Goal: Information Seeking & Learning: Learn about a topic

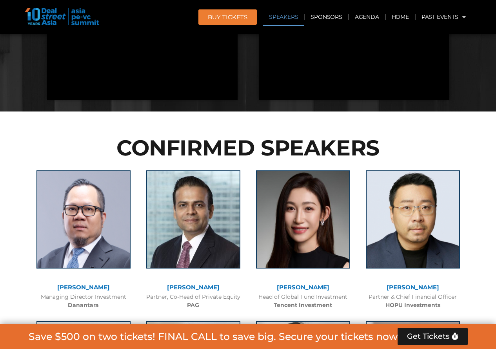
scroll to position [902, 0]
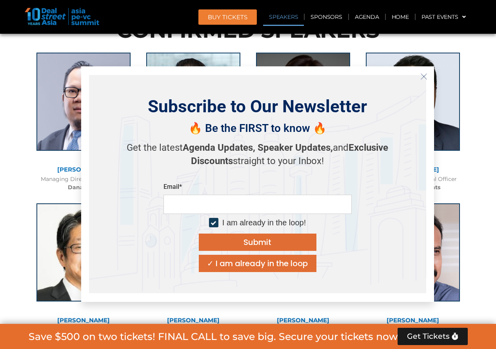
click at [422, 77] on icon "Close" at bounding box center [424, 76] width 7 height 7
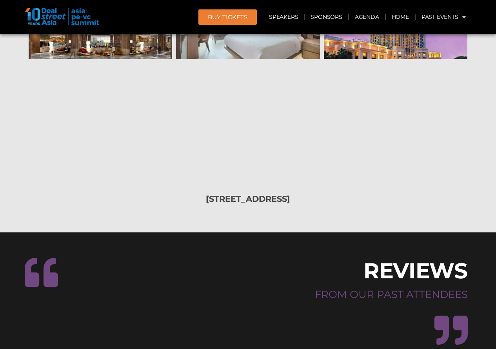
scroll to position [9337, 0]
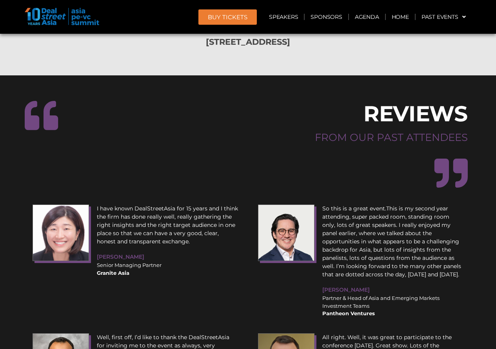
click at [146, 200] on div "I have known DealStreetAsia for 15 years and I think the firm has done really w…" at bounding box center [167, 240] width 149 height 80
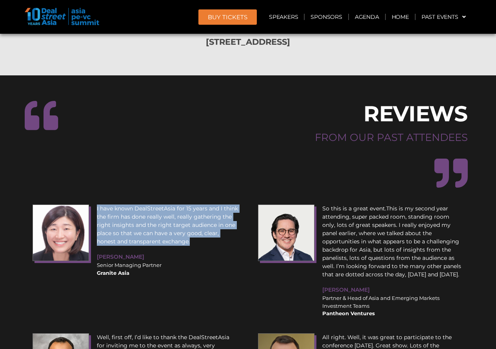
click at [146, 200] on div "I have known DealStreetAsia for 15 years and I think the firm has done really w…" at bounding box center [167, 240] width 149 height 80
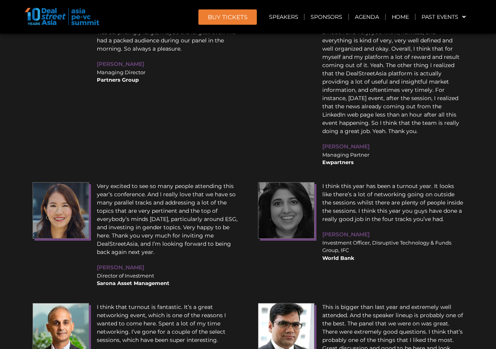
scroll to position [9933, 0]
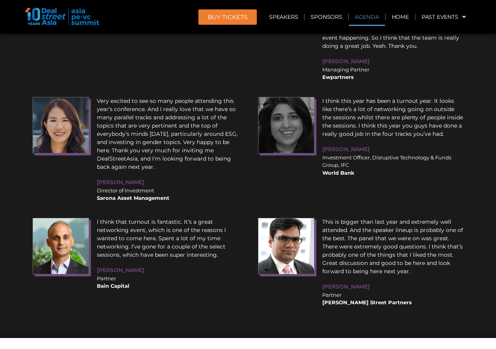
click at [357, 16] on link "Agenda" at bounding box center [367, 17] width 36 height 18
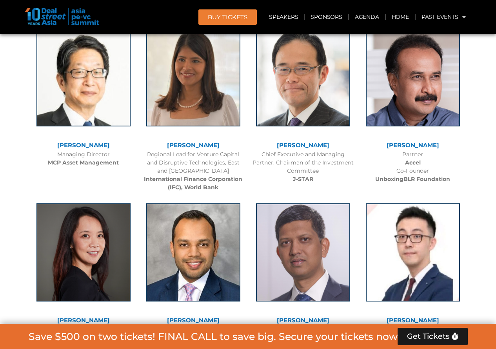
scroll to position [411, 0]
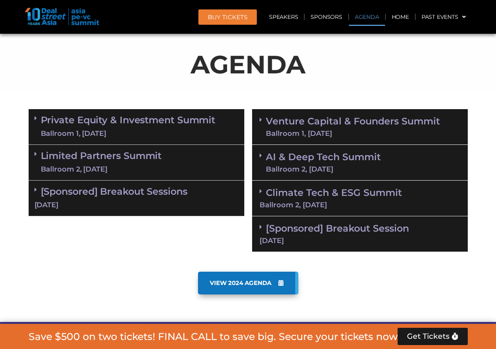
click at [118, 120] on link "Private Equity & Investment Summit Ballroom 1, [DATE]" at bounding box center [128, 127] width 175 height 24
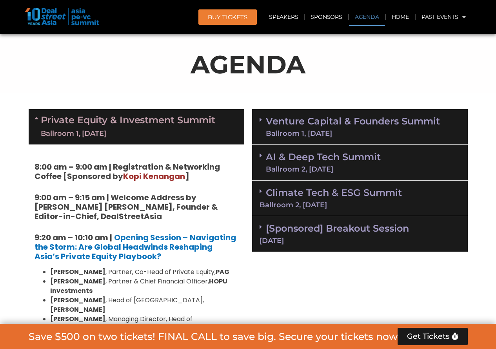
scroll to position [450, 0]
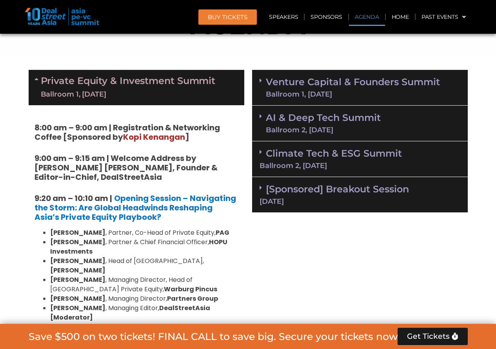
click at [61, 127] on strong "8:00 am – 9:00 am | Registration & Networking Coffee [Sponsored by [PERSON_NAME…" at bounding box center [128, 132] width 186 height 20
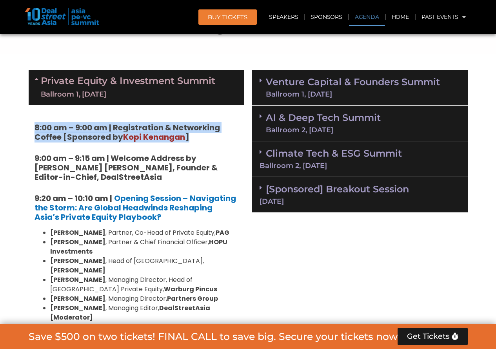
click at [61, 127] on strong "8:00 am – 9:00 am | Registration & Networking Coffee [Sponsored by [PERSON_NAME…" at bounding box center [128, 132] width 186 height 20
click at [194, 128] on strong "8:00 am – 9:00 am | Registration & Networking Coffee [Sponsored by [PERSON_NAME…" at bounding box center [128, 132] width 186 height 20
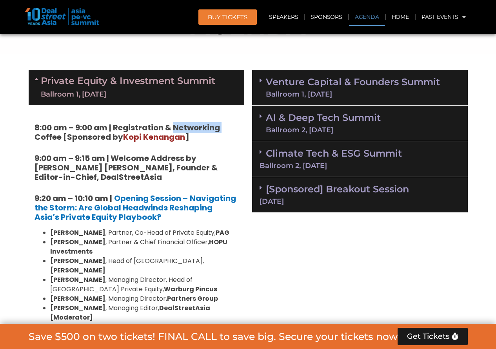
click at [194, 128] on strong "8:00 am – 9:00 am | Registration & Networking Coffee [Sponsored by [PERSON_NAME…" at bounding box center [128, 132] width 186 height 20
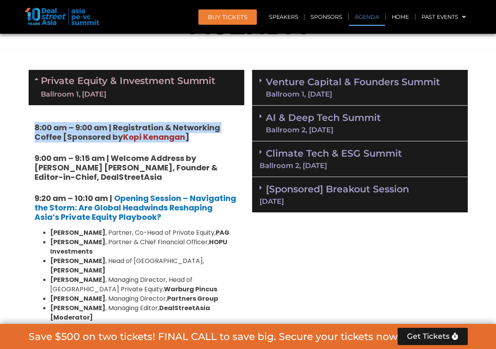
click at [194, 128] on strong "8:00 am – 9:00 am | Registration & Networking Coffee [Sponsored by [PERSON_NAME…" at bounding box center [128, 132] width 186 height 20
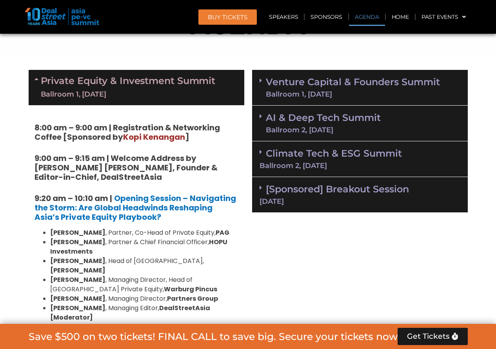
click at [100, 159] on strong "9:00 am – 9:15 am | Welcome Address by [PERSON_NAME] [PERSON_NAME], Founder & E…" at bounding box center [126, 168] width 183 height 30
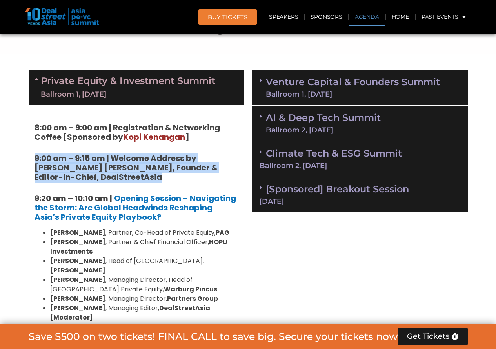
click at [100, 159] on strong "9:00 am – 9:15 am | Welcome Address by [PERSON_NAME] [PERSON_NAME], Founder & E…" at bounding box center [126, 168] width 183 height 30
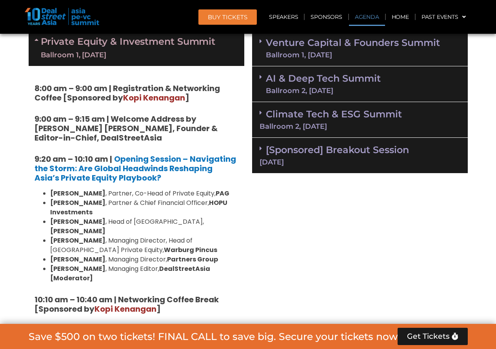
click at [67, 156] on strong "9:20 am – 10:10 am |" at bounding box center [74, 158] width 78 height 11
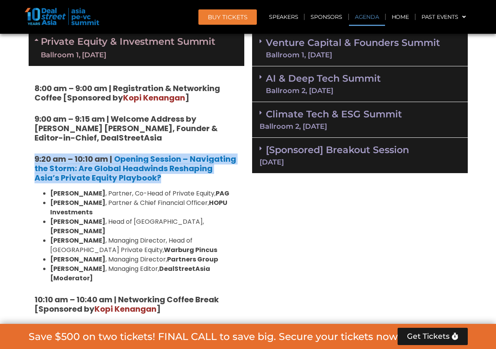
click at [67, 156] on strong "9:20 am – 10:10 am |" at bounding box center [74, 158] width 78 height 11
click at [57, 156] on strong "9:20 am – 10:10 am |" at bounding box center [74, 158] width 78 height 11
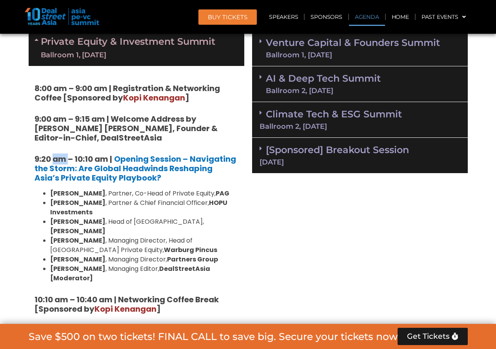
click at [57, 156] on strong "9:20 am – 10:10 am |" at bounding box center [74, 158] width 78 height 11
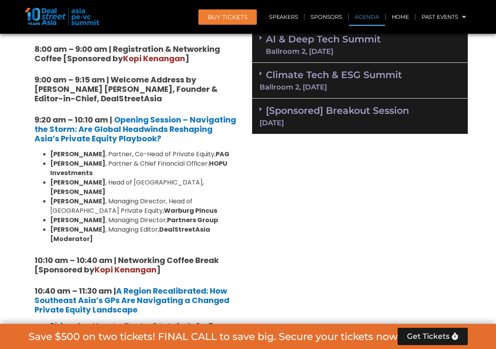
click at [64, 156] on strong "[PERSON_NAME]" at bounding box center [77, 153] width 55 height 9
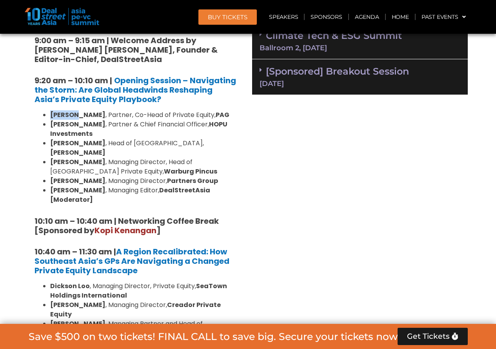
click at [64, 157] on strong "[PERSON_NAME]" at bounding box center [77, 161] width 55 height 9
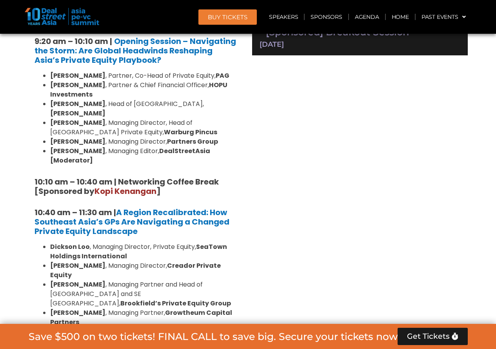
click at [69, 146] on strong "[PERSON_NAME]" at bounding box center [77, 150] width 55 height 9
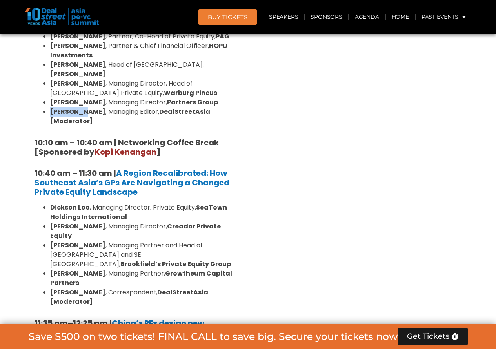
scroll to position [725, 0]
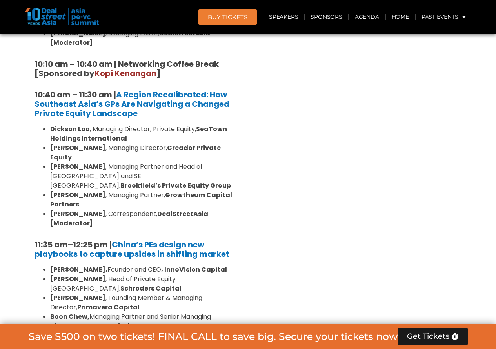
click at [61, 124] on strong "Dickson Loo" at bounding box center [70, 128] width 40 height 9
click at [63, 124] on strong "Dickson Loo" at bounding box center [70, 128] width 40 height 9
drag, startPoint x: 51, startPoint y: 111, endPoint x: 89, endPoint y: 111, distance: 38.1
click at [89, 124] on li "[PERSON_NAME] , Managing Director, Private Equity, SeaTown Holdings Internation…" at bounding box center [144, 133] width 188 height 19
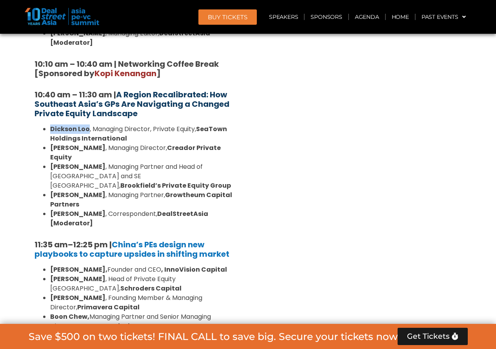
scroll to position [764, 0]
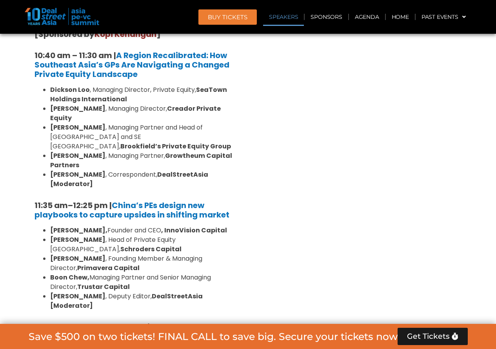
click at [110, 123] on li "[PERSON_NAME] , Managing Partner and Head of [GEOGRAPHIC_DATA] and [GEOGRAPHIC_…" at bounding box center [144, 137] width 188 height 28
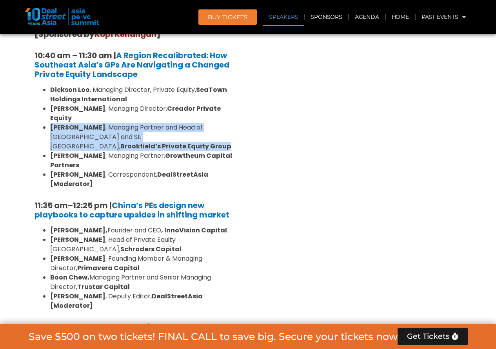
click at [110, 123] on li "[PERSON_NAME] , Managing Partner and Head of [GEOGRAPHIC_DATA] and [GEOGRAPHIC_…" at bounding box center [144, 137] width 188 height 28
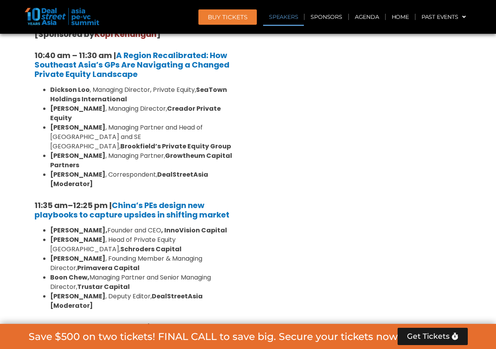
click at [130, 151] on li "[PERSON_NAME] , Managing Partner, Growtheum Capital Partners" at bounding box center [144, 160] width 188 height 19
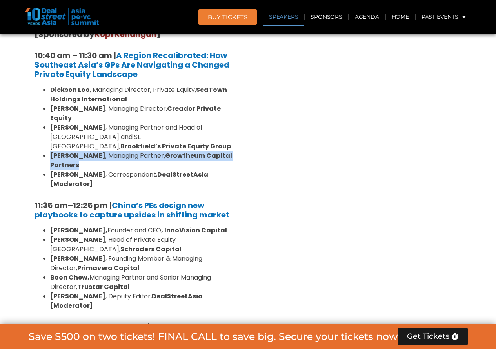
click at [130, 151] on li "[PERSON_NAME] , Managing Partner, Growtheum Capital Partners" at bounding box center [144, 160] width 188 height 19
click at [77, 151] on strong "[PERSON_NAME]" at bounding box center [77, 155] width 55 height 9
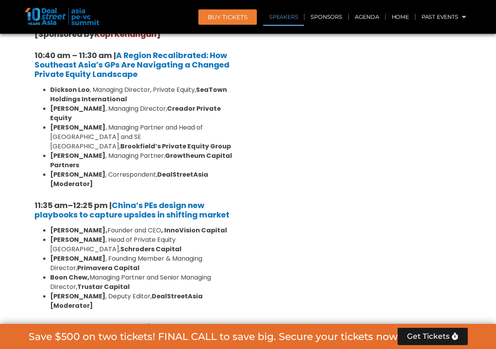
click at [57, 151] on strong "[PERSON_NAME]" at bounding box center [77, 155] width 55 height 9
drag, startPoint x: 61, startPoint y: 127, endPoint x: 86, endPoint y: 128, distance: 24.3
click at [86, 128] on ul "[PERSON_NAME] , Managing Director, Private Equity, SeaTown Holdings Internation…" at bounding box center [137, 137] width 204 height 104
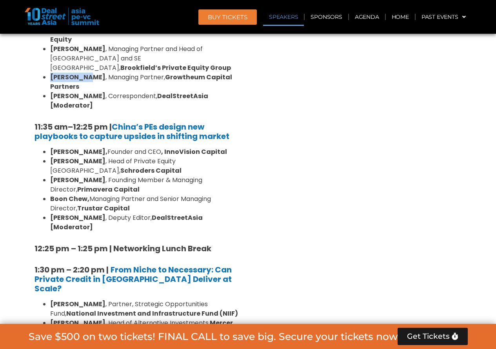
scroll to position [882, 0]
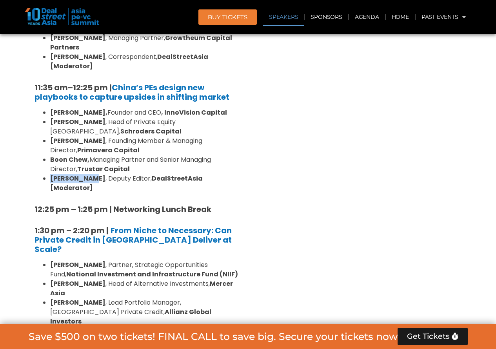
drag, startPoint x: 50, startPoint y: 129, endPoint x: 93, endPoint y: 129, distance: 43.2
click at [93, 174] on strong "[PERSON_NAME]" at bounding box center [77, 178] width 55 height 9
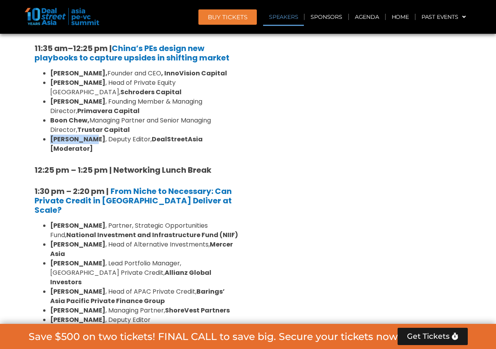
scroll to position [960, 0]
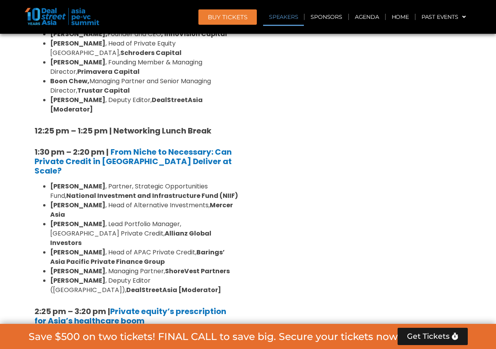
click at [62, 219] on strong "[PERSON_NAME]" at bounding box center [77, 223] width 55 height 9
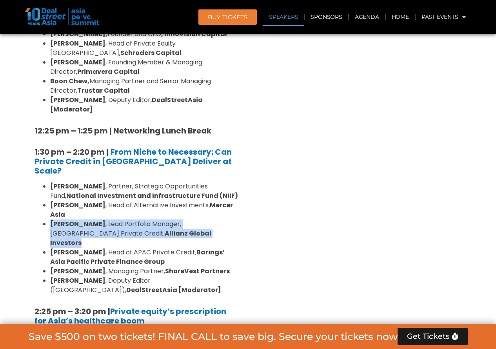
click at [83, 219] on strong "[PERSON_NAME]" at bounding box center [77, 223] width 55 height 9
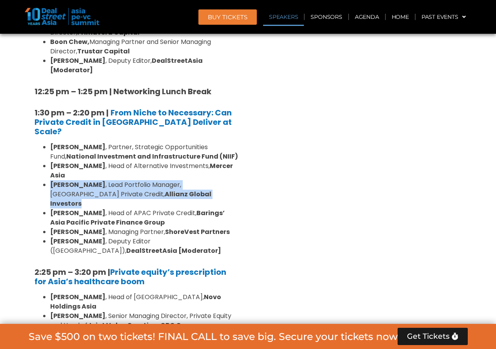
scroll to position [1039, 0]
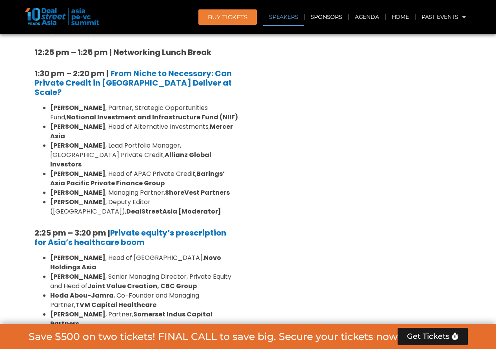
click at [80, 272] on li "[PERSON_NAME] , Senior Managing Director, Private Equity and Head of Joint Valu…" at bounding box center [144, 281] width 188 height 19
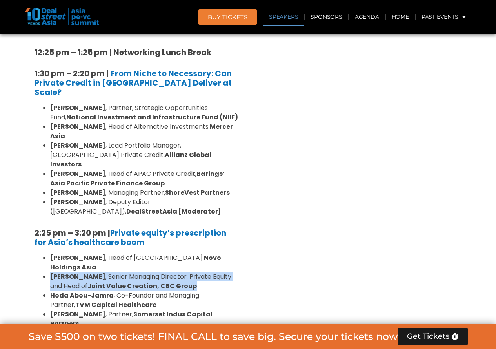
click at [80, 272] on li "[PERSON_NAME] , Senior Managing Director, Private Equity and Head of Joint Valu…" at bounding box center [144, 281] width 188 height 19
click at [119, 272] on li "[PERSON_NAME] , Senior Managing Director, Private Equity and Head of Joint Valu…" at bounding box center [144, 281] width 188 height 19
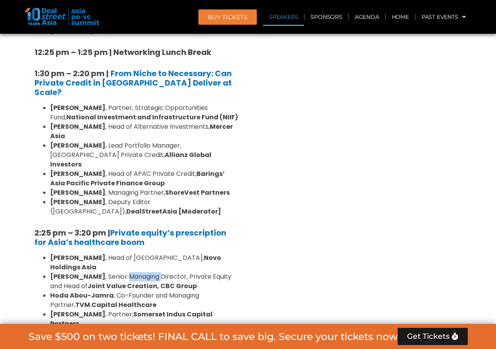
click at [119, 272] on li "[PERSON_NAME] , Senior Managing Director, Private Equity and Head of Joint Valu…" at bounding box center [144, 281] width 188 height 19
click at [66, 272] on strong "[PERSON_NAME]" at bounding box center [77, 276] width 55 height 9
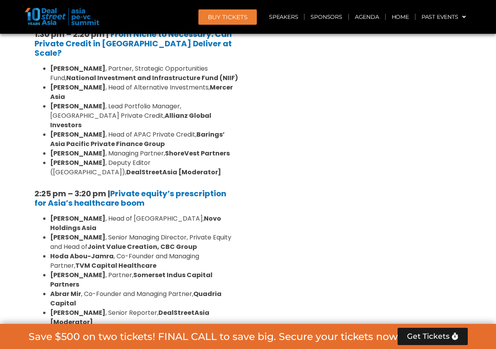
click at [57, 289] on strong "Abrar Mir" at bounding box center [65, 293] width 31 height 9
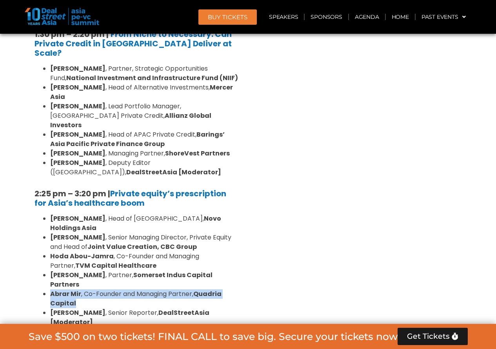
click at [57, 289] on strong "Abrar Mir" at bounding box center [65, 293] width 31 height 9
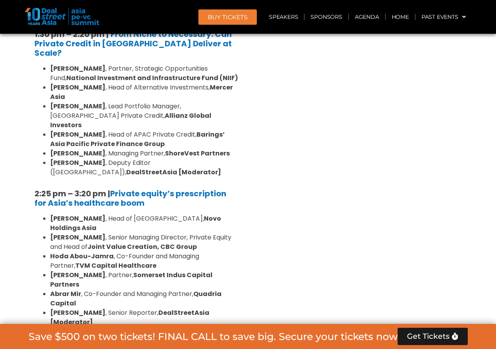
click at [75, 270] on strong "[PERSON_NAME]" at bounding box center [77, 274] width 55 height 9
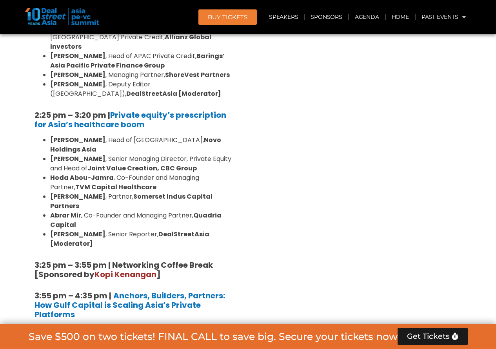
scroll to position [1195, 0]
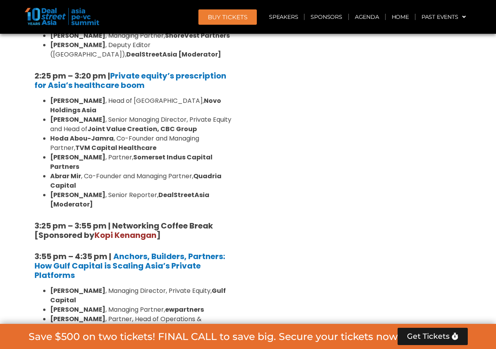
click at [64, 286] on strong "[PERSON_NAME]" at bounding box center [77, 290] width 55 height 9
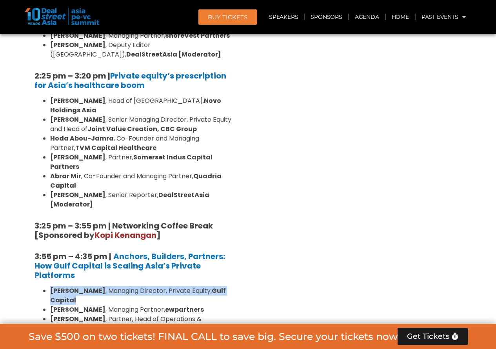
click at [64, 286] on strong "[PERSON_NAME]" at bounding box center [77, 290] width 55 height 9
click at [80, 286] on strong "[PERSON_NAME]" at bounding box center [77, 290] width 55 height 9
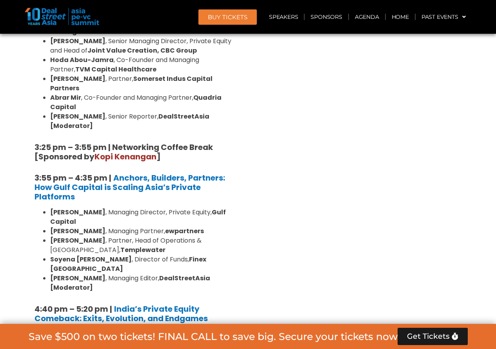
scroll to position [1313, 0]
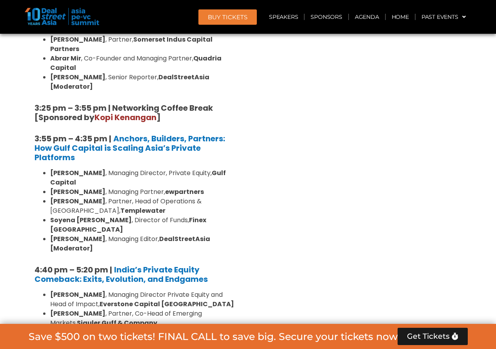
drag, startPoint x: 97, startPoint y: 161, endPoint x: 37, endPoint y: 162, distance: 60.0
click at [37, 290] on ul "[PERSON_NAME] , Managing Director Private Equity and Head of Impact, Everstone …" at bounding box center [137, 337] width 204 height 94
click at [73, 309] on strong "[PERSON_NAME]" at bounding box center [77, 313] width 55 height 9
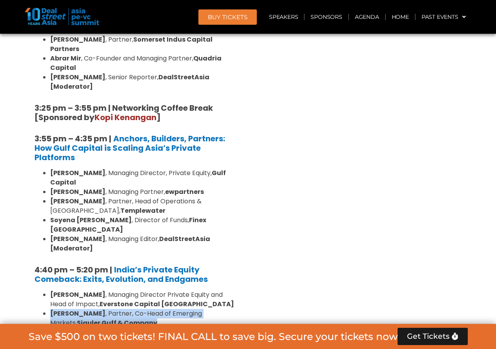
click at [73, 309] on strong "[PERSON_NAME]" at bounding box center [77, 313] width 55 height 9
click at [84, 309] on strong "[PERSON_NAME]" at bounding box center [77, 313] width 55 height 9
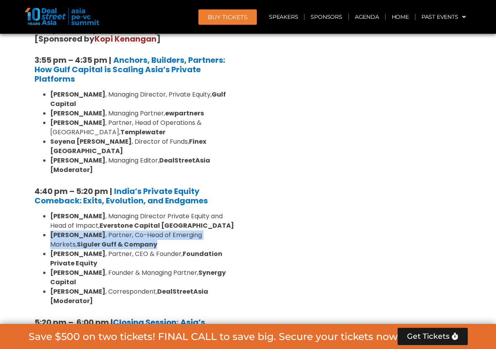
scroll to position [1431, 0]
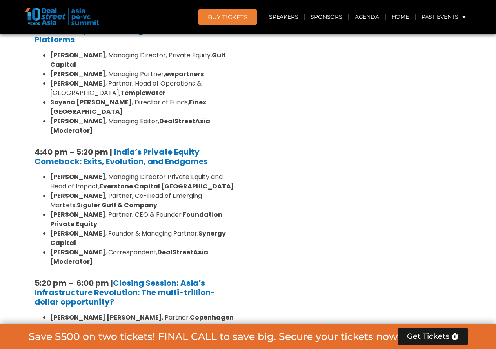
click at [68, 313] on strong "[PERSON_NAME] [PERSON_NAME]" at bounding box center [106, 317] width 112 height 9
click at [83, 313] on strong "[PERSON_NAME] [PERSON_NAME]" at bounding box center [106, 317] width 112 height 9
click at [77, 332] on strong "[PERSON_NAME]" at bounding box center [77, 336] width 55 height 9
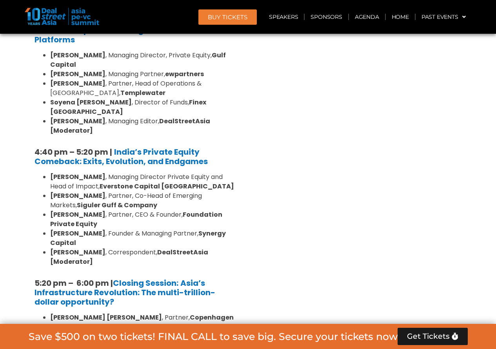
click at [77, 332] on strong "[PERSON_NAME]" at bounding box center [77, 336] width 55 height 9
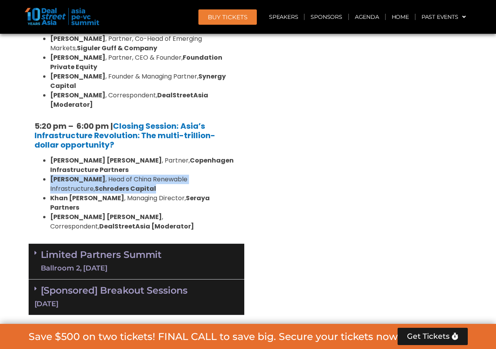
click at [132, 250] on link "Limited Partners [GEOGRAPHIC_DATA] 2, [DATE]" at bounding box center [101, 262] width 121 height 24
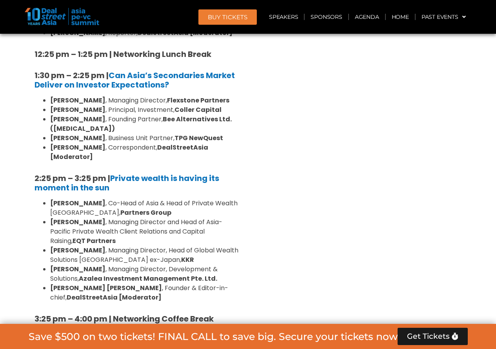
scroll to position [2255, 0]
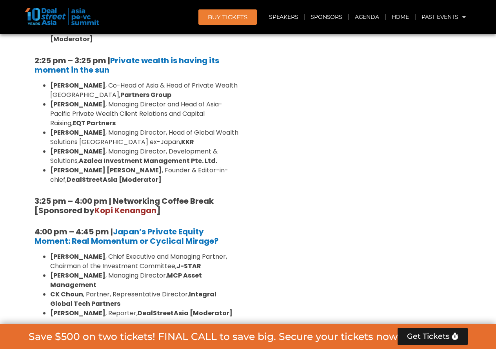
click at [60, 226] on b "4:00 pm – 4:45 pm |" at bounding box center [74, 231] width 78 height 11
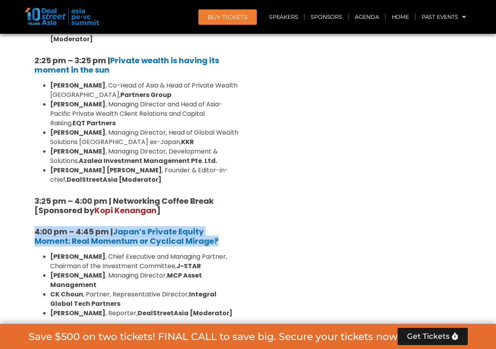
click at [60, 226] on b "4:00 pm – 4:45 pm |" at bounding box center [74, 231] width 78 height 11
click at [54, 226] on b "4:00 pm – 4:45 pm |" at bounding box center [74, 231] width 78 height 11
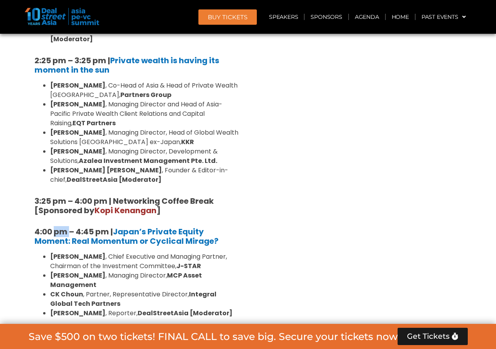
click at [54, 226] on b "4:00 pm – 4:45 pm |" at bounding box center [74, 231] width 78 height 11
click at [201, 261] on strong "J-STAR" at bounding box center [189, 265] width 25 height 9
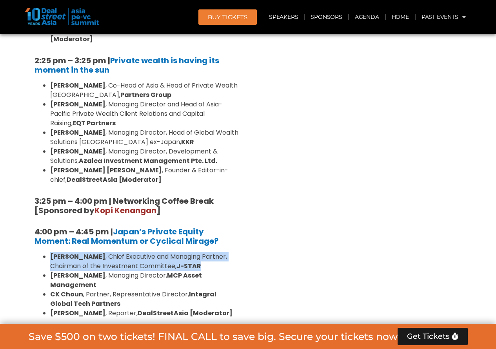
click at [201, 261] on strong "J-STAR" at bounding box center [189, 265] width 25 height 9
click at [146, 271] on li "[PERSON_NAME] , Managing Director, MCP Asset Management" at bounding box center [144, 280] width 188 height 19
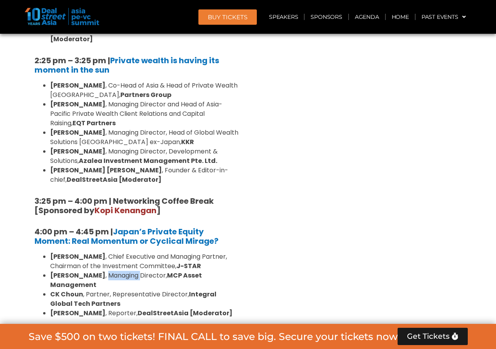
click at [146, 271] on li "[PERSON_NAME] , Managing Director, MCP Asset Management" at bounding box center [144, 280] width 188 height 19
click at [132, 290] on li "[PERSON_NAME] , Partner, Representative Director, Integral Global Tech Partners" at bounding box center [144, 299] width 188 height 19
click at [131, 290] on li "[PERSON_NAME] , Partner, Representative Director, Integral Global Tech Partners" at bounding box center [144, 299] width 188 height 19
click at [130, 290] on li "[PERSON_NAME] , Partner, Representative Director, Integral Global Tech Partners" at bounding box center [144, 299] width 188 height 19
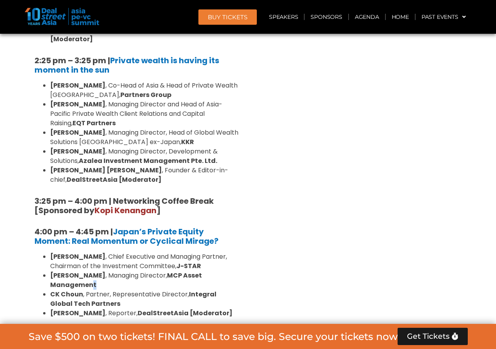
click at [93, 271] on strong "MCP Asset Management" at bounding box center [126, 280] width 152 height 18
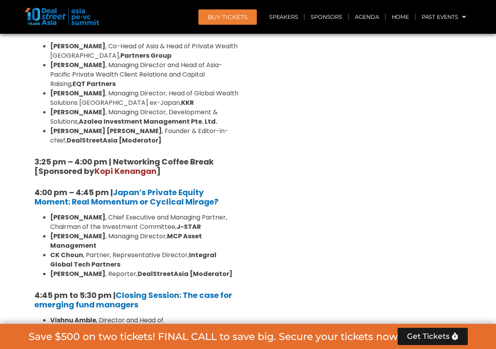
click at [150, 334] on b "North-East Asset Management [GEOGRAPHIC_DATA]" at bounding box center [130, 343] width 160 height 18
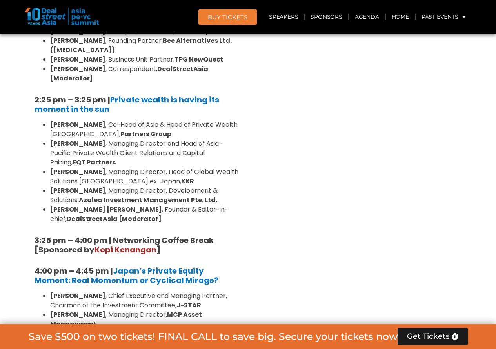
scroll to position [2490, 0]
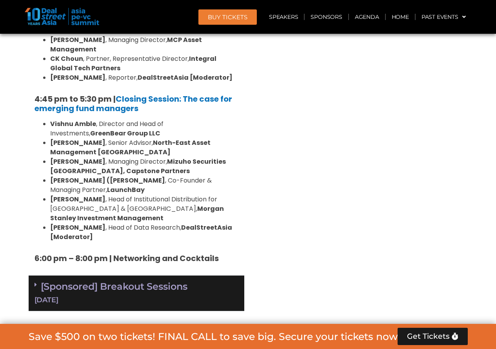
click at [143, 281] on link "[Sponsored] Breakout Sessions [DATE]" at bounding box center [137, 293] width 204 height 24
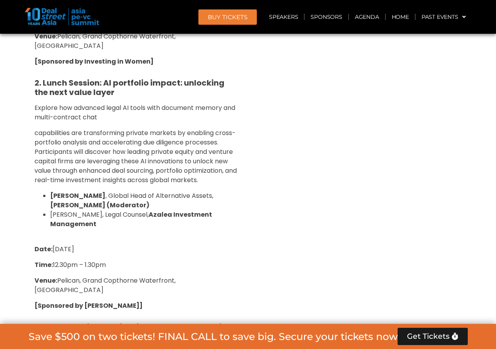
scroll to position [3000, 0]
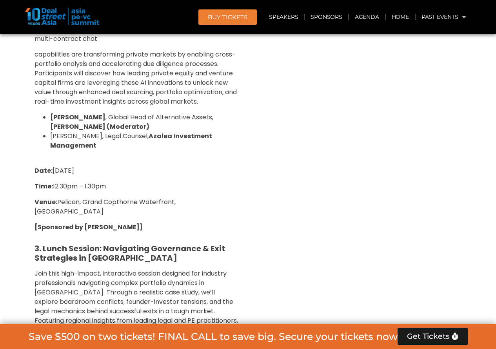
click at [62, 348] on strong "[PERSON_NAME]" at bounding box center [77, 354] width 55 height 9
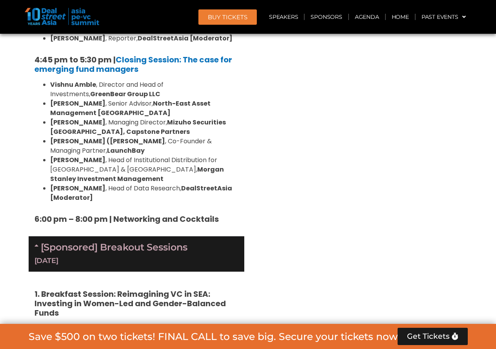
scroll to position [2333, 0]
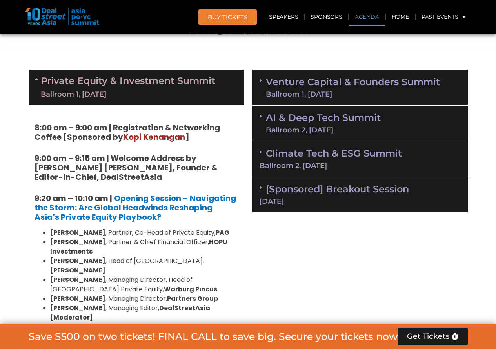
scroll to position [411, 0]
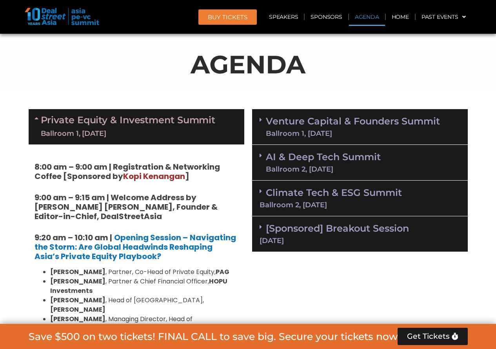
click at [335, 131] on div "Ballroom 1, [DATE]" at bounding box center [353, 133] width 174 height 7
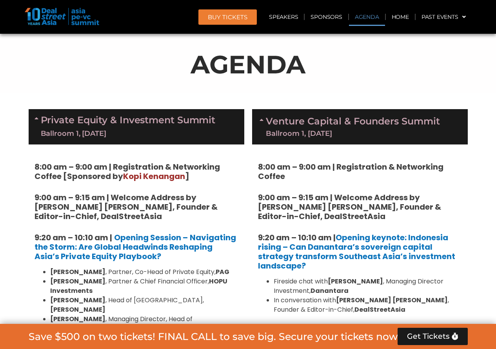
scroll to position [489, 0]
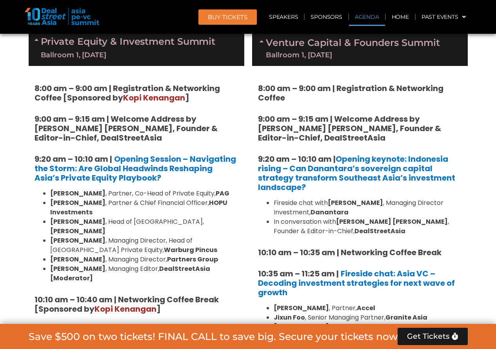
click at [341, 207] on strong "[PERSON_NAME]" at bounding box center [355, 202] width 55 height 9
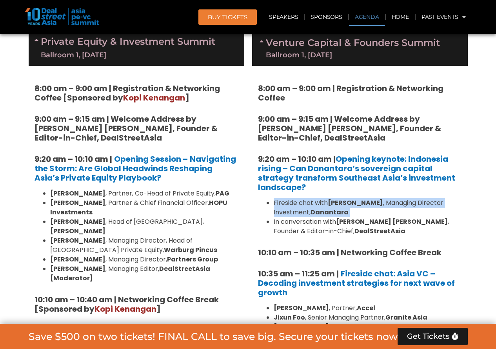
click at [341, 207] on strong "[PERSON_NAME]" at bounding box center [355, 202] width 55 height 9
click at [332, 204] on strong "[PERSON_NAME]" at bounding box center [355, 202] width 55 height 9
click at [327, 202] on li "Fireside chat with [PERSON_NAME] , Managing Director Investment, Danantara" at bounding box center [368, 207] width 188 height 19
click at [334, 202] on strong "[PERSON_NAME]" at bounding box center [355, 202] width 55 height 9
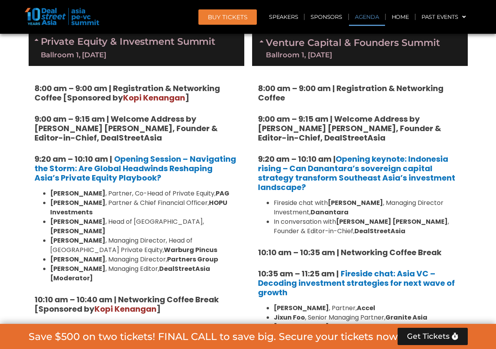
click at [331, 202] on strong "[PERSON_NAME]" at bounding box center [355, 202] width 55 height 9
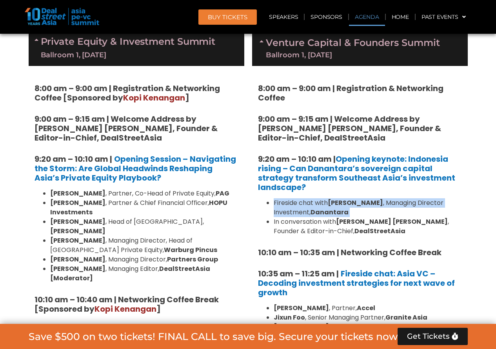
click at [331, 202] on strong "[PERSON_NAME]" at bounding box center [355, 202] width 55 height 9
click at [349, 205] on strong "[PERSON_NAME]" at bounding box center [355, 202] width 55 height 9
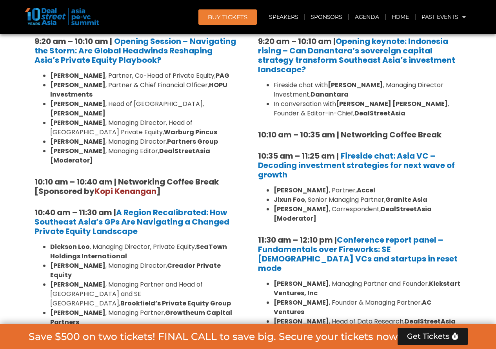
click at [328, 190] on strong "[PERSON_NAME]" at bounding box center [301, 190] width 55 height 9
click at [315, 199] on li "[PERSON_NAME] , Senior Managing Partner, Granite Asia" at bounding box center [368, 199] width 188 height 9
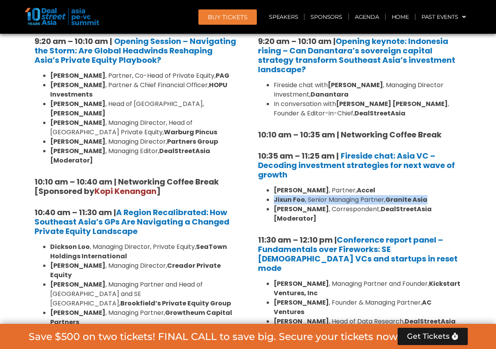
click at [315, 199] on li "[PERSON_NAME] , Senior Managing Partner, Granite Asia" at bounding box center [368, 199] width 188 height 9
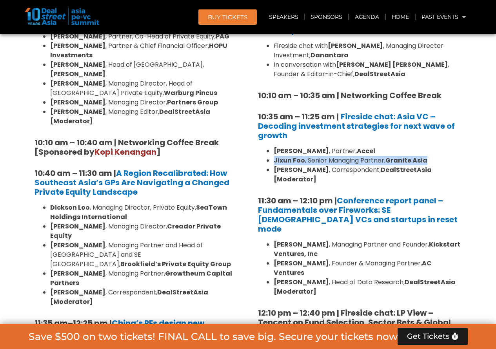
scroll to position [685, 0]
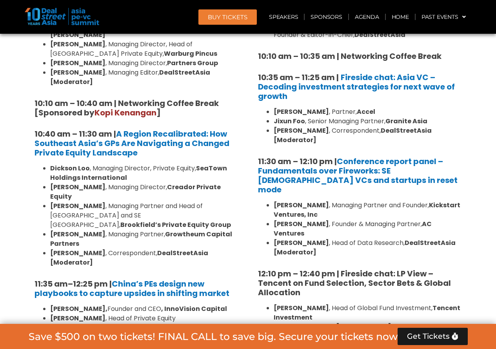
click at [299, 200] on b "[PERSON_NAME]" at bounding box center [301, 204] width 55 height 9
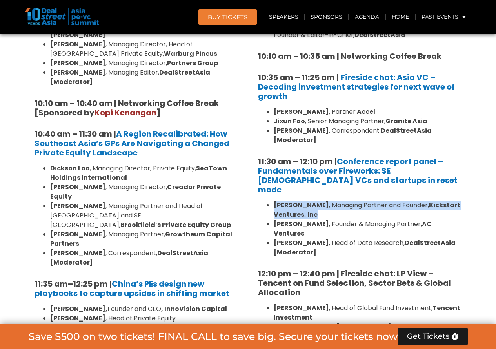
click at [299, 200] on b "[PERSON_NAME]" at bounding box center [301, 204] width 55 height 9
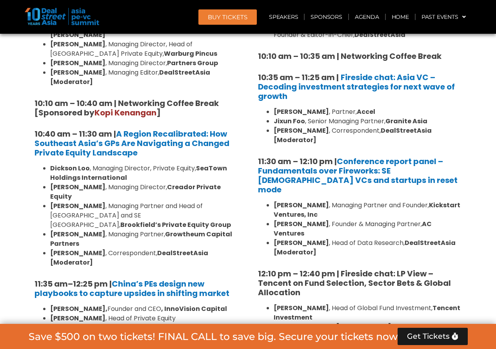
click at [301, 219] on b "[PERSON_NAME]" at bounding box center [301, 223] width 55 height 9
click at [306, 238] on b "[PERSON_NAME]" at bounding box center [301, 242] width 55 height 9
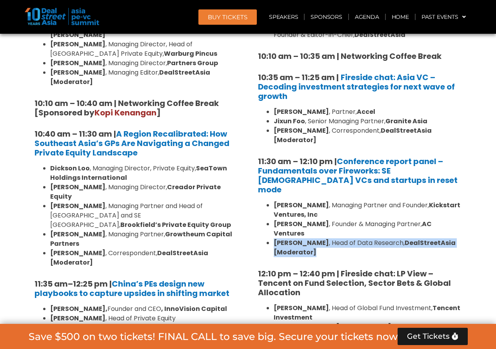
click at [306, 238] on b "[PERSON_NAME]" at bounding box center [301, 242] width 55 height 9
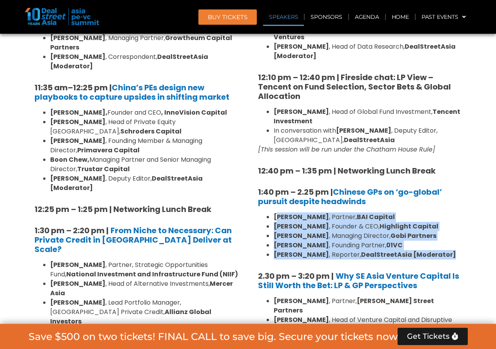
drag, startPoint x: 277, startPoint y: 185, endPoint x: 447, endPoint y: 228, distance: 175.5
click at [447, 228] on ul "[PERSON_NAME] , Partner, BAI Capital [PERSON_NAME] , Founder & CEO, Highlight C…" at bounding box center [360, 235] width 204 height 47
click at [390, 250] on strong "DealStreetAsia [Moderator]" at bounding box center [408, 254] width 95 height 9
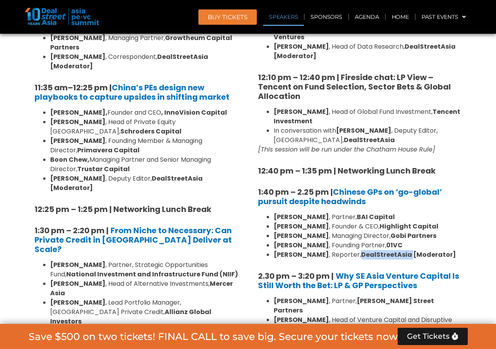
click at [390, 250] on strong "DealStreetAsia [Moderator]" at bounding box center [408, 254] width 95 height 9
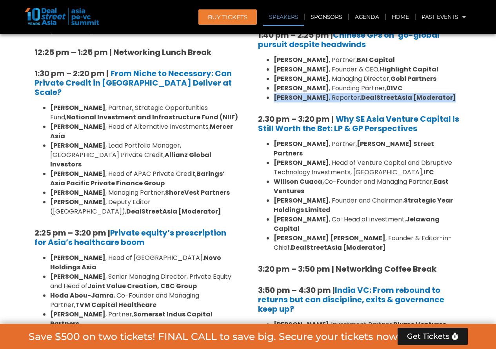
click at [297, 93] on strong "[PERSON_NAME]" at bounding box center [301, 97] width 55 height 9
drag, startPoint x: 273, startPoint y: 71, endPoint x: 312, endPoint y: 72, distance: 39.6
click at [312, 72] on ul "[PERSON_NAME] , Partner, BAI Capital [PERSON_NAME] , Founder & CEO, Highlight C…" at bounding box center [360, 78] width 204 height 47
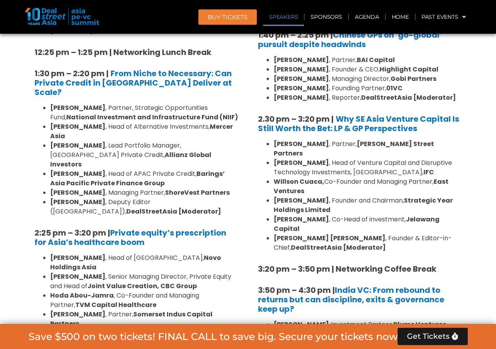
click at [340, 233] on li "[PERSON_NAME] [PERSON_NAME] , Founder & Editor-in-Chief, DealStreetAsia [Modera…" at bounding box center [368, 242] width 188 height 19
drag, startPoint x: 276, startPoint y: 142, endPoint x: 318, endPoint y: 142, distance: 42.4
click at [318, 177] on b "Willson Cuaca," at bounding box center [299, 181] width 51 height 9
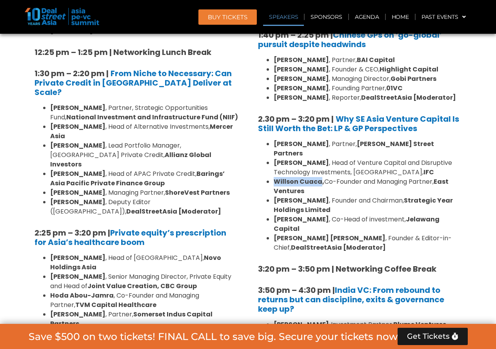
click at [291, 177] on b "Willson Cuaca," at bounding box center [299, 181] width 51 height 9
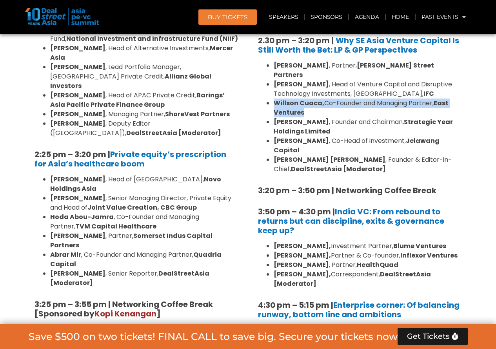
scroll to position [1195, 0]
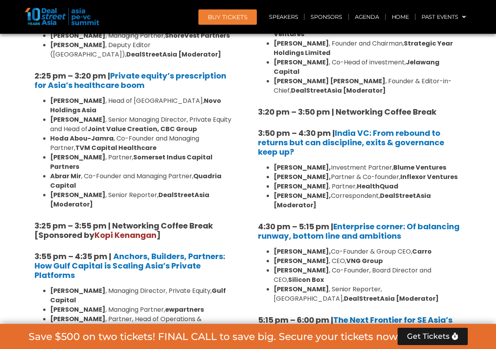
click at [309, 163] on b "[PERSON_NAME]," at bounding box center [302, 167] width 57 height 9
click at [293, 172] on b "[PERSON_NAME]," at bounding box center [302, 176] width 57 height 9
click at [301, 163] on b "[PERSON_NAME]," at bounding box center [302, 167] width 57 height 9
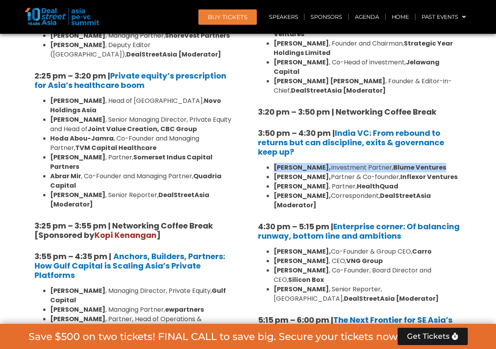
click at [301, 163] on b "[PERSON_NAME]," at bounding box center [302, 167] width 57 height 9
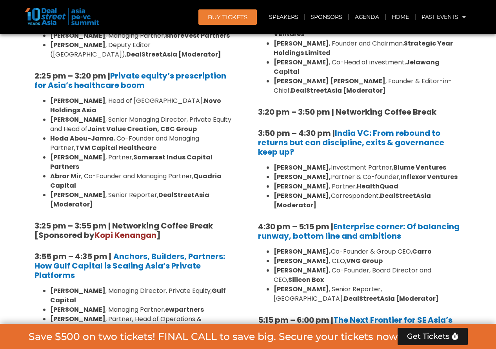
click at [295, 191] on b "[PERSON_NAME]," at bounding box center [302, 195] width 57 height 9
click at [293, 191] on b "[PERSON_NAME]," at bounding box center [302, 195] width 57 height 9
click at [292, 191] on b "[PERSON_NAME]," at bounding box center [302, 195] width 57 height 9
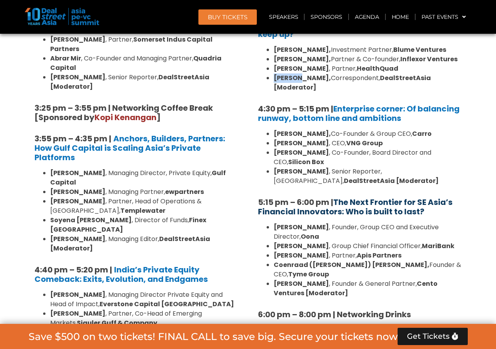
scroll to position [1431, 0]
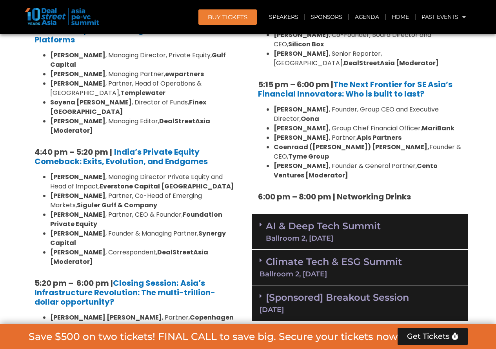
click at [350, 221] on link "AI & Deep Tech Summit Ballroom 2, [DATE]" at bounding box center [323, 231] width 115 height 20
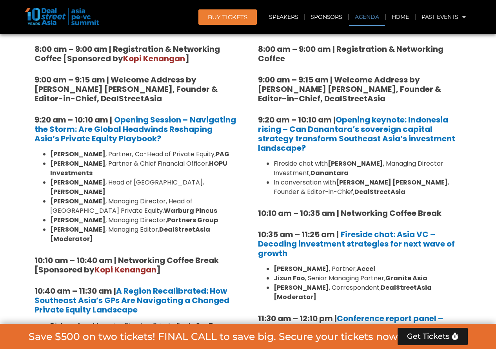
scroll to position [372, 0]
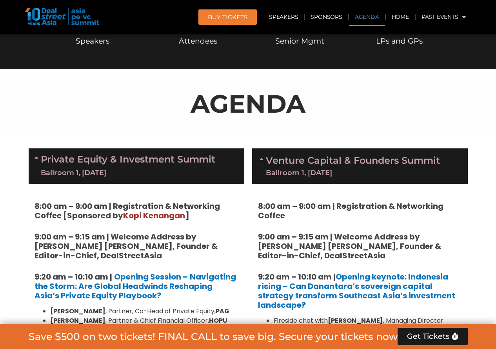
click at [338, 173] on div "Ballroom 1, [DATE]" at bounding box center [353, 172] width 174 height 7
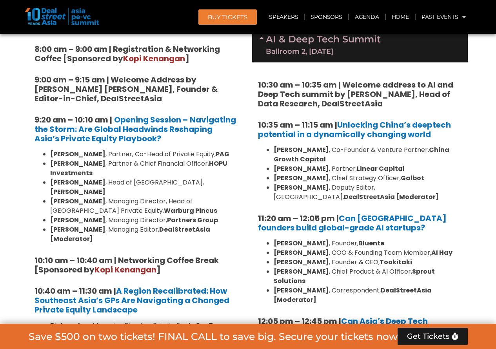
scroll to position [568, 0]
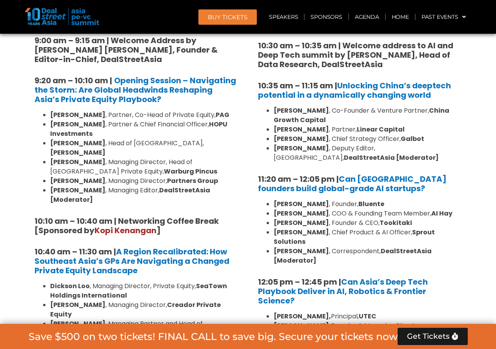
click at [311, 126] on li "[PERSON_NAME] , Partner, Linear Capital" at bounding box center [368, 129] width 188 height 9
click at [330, 131] on li "[PERSON_NAME] , Partner, Linear Capital" at bounding box center [368, 129] width 188 height 9
click at [325, 140] on li "[PERSON_NAME] , Chief Strategy Officer, Galbot" at bounding box center [368, 138] width 188 height 9
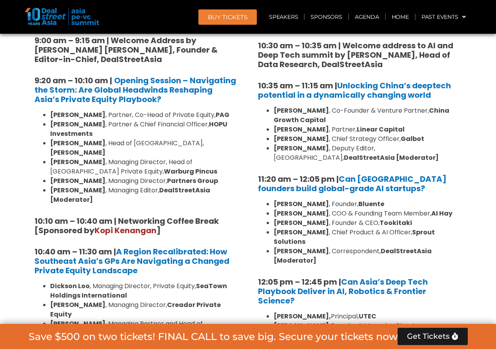
click at [325, 142] on li "[PERSON_NAME] , Chief Strategy Officer, Galbot" at bounding box center [368, 138] width 188 height 9
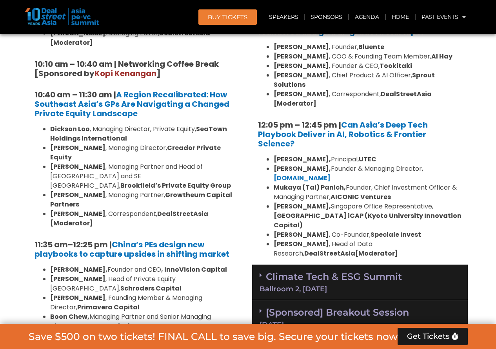
scroll to position [646, 0]
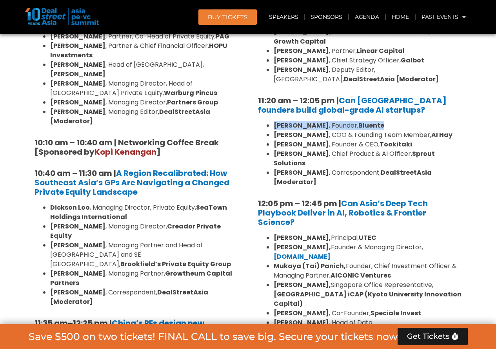
drag, startPoint x: 273, startPoint y: 125, endPoint x: 375, endPoint y: 122, distance: 101.7
click at [375, 122] on ul "[PERSON_NAME] , Founder, [PERSON_NAME] , COO & Founding Team Member, AI Hay [PE…" at bounding box center [360, 154] width 204 height 66
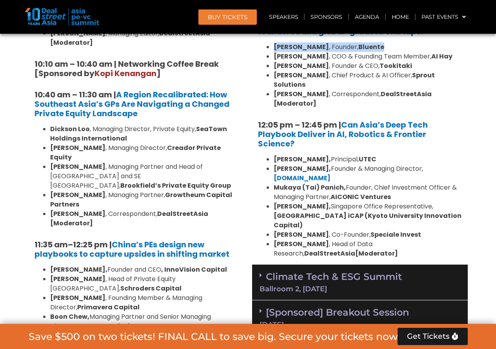
scroll to position [882, 0]
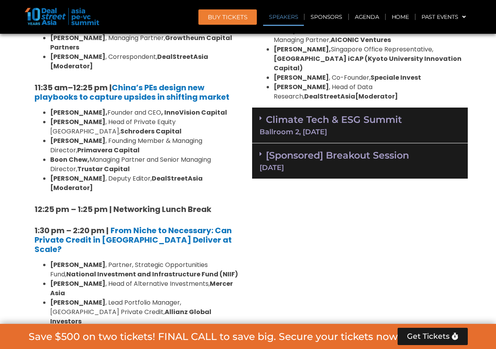
click at [318, 128] on div "Ballroom 2, [DATE]" at bounding box center [360, 131] width 201 height 7
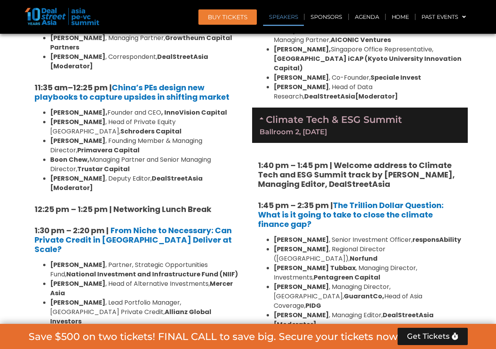
click at [331, 114] on link "Climate Tech & ESG Summit Ballroom 2, [DATE]" at bounding box center [360, 125] width 201 height 22
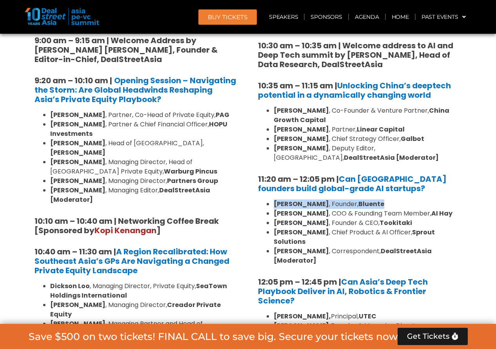
scroll to position [646, 0]
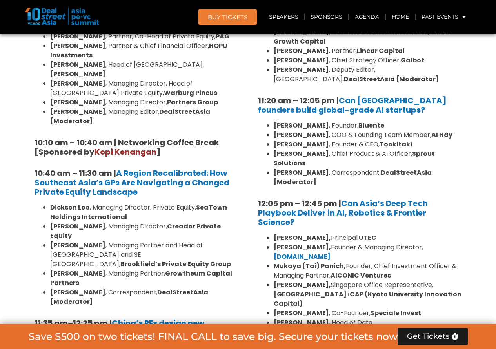
click at [310, 155] on strong "[PERSON_NAME]" at bounding box center [301, 153] width 55 height 9
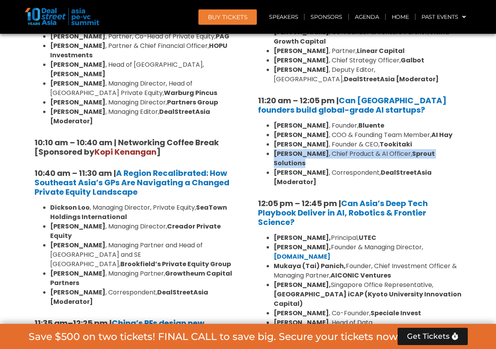
click at [310, 155] on strong "[PERSON_NAME]" at bounding box center [301, 153] width 55 height 9
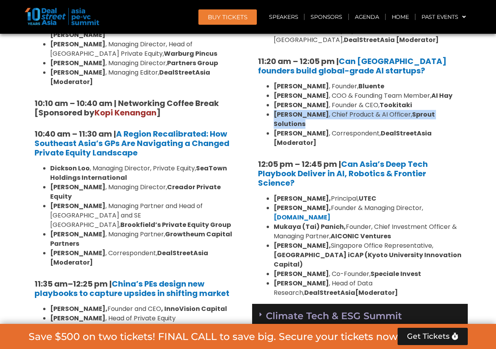
scroll to position [725, 0]
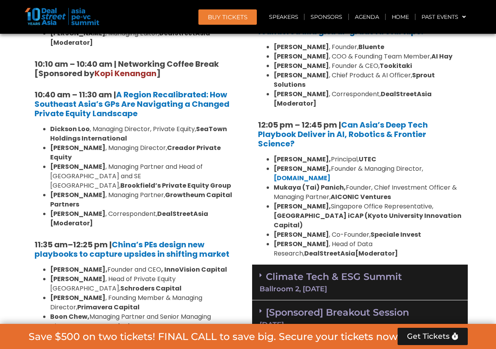
click at [359, 163] on b "UTEC" at bounding box center [368, 159] width 18 height 9
click at [343, 169] on li "[PERSON_NAME], Founder & Managing Director, [DOMAIN_NAME]" at bounding box center [368, 173] width 188 height 19
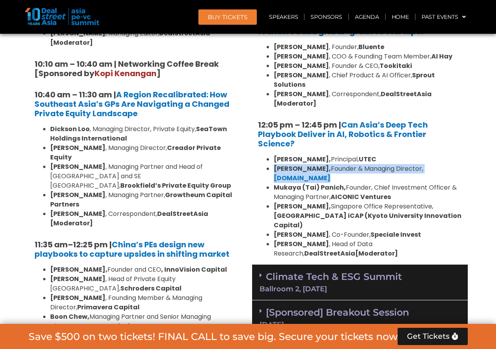
click at [343, 169] on li "[PERSON_NAME], Founder & Managing Director, [DOMAIN_NAME]" at bounding box center [368, 173] width 188 height 19
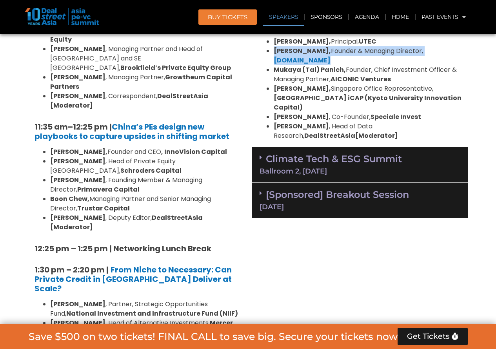
click at [333, 203] on div "[DATE]" at bounding box center [360, 206] width 201 height 7
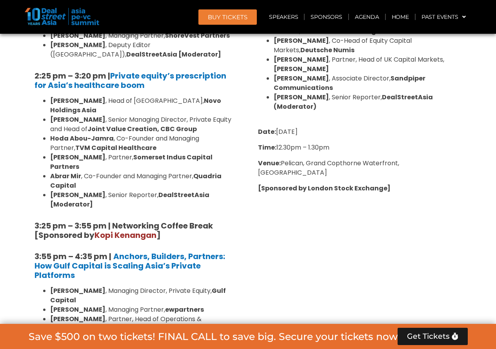
scroll to position [1117, 0]
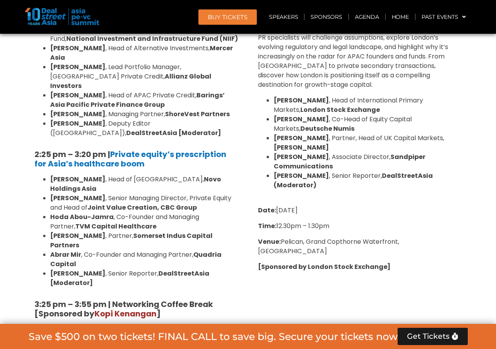
click at [82, 175] on strong "[PERSON_NAME]" at bounding box center [77, 179] width 55 height 9
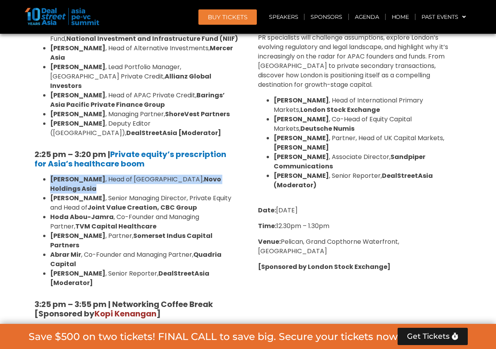
click at [82, 175] on strong "[PERSON_NAME]" at bounding box center [77, 179] width 55 height 9
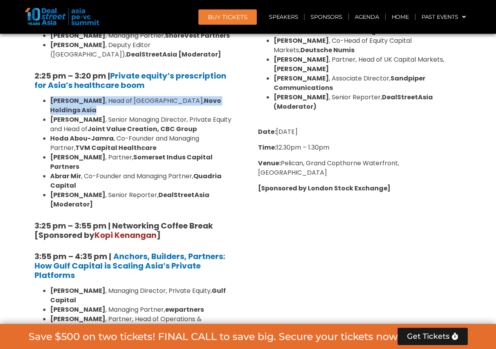
drag, startPoint x: 67, startPoint y: 176, endPoint x: 107, endPoint y: 176, distance: 40.4
click at [107, 286] on li "[PERSON_NAME] , Managing Director, Private Equity, Gulf Capital" at bounding box center [144, 295] width 188 height 19
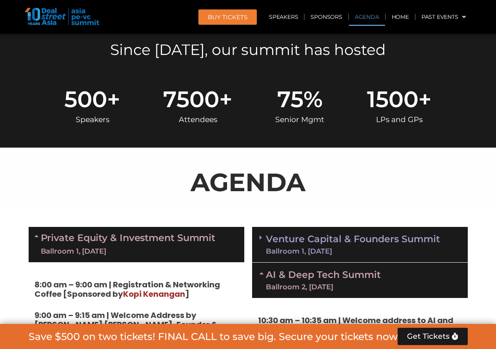
scroll to position [450, 0]
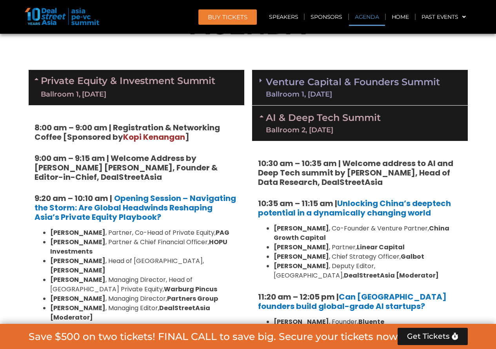
click at [132, 84] on link "Private Equity & Investment Summit Ballroom 1, [DATE]" at bounding box center [128, 88] width 175 height 24
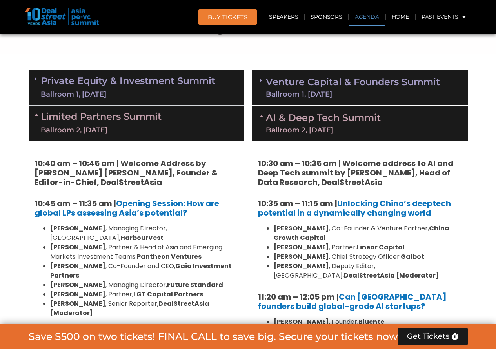
click at [132, 84] on link "Private Equity & Investment Summit Ballroom 1, [DATE]" at bounding box center [128, 88] width 175 height 24
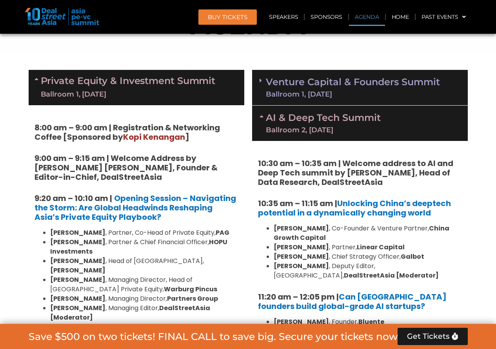
scroll to position [607, 0]
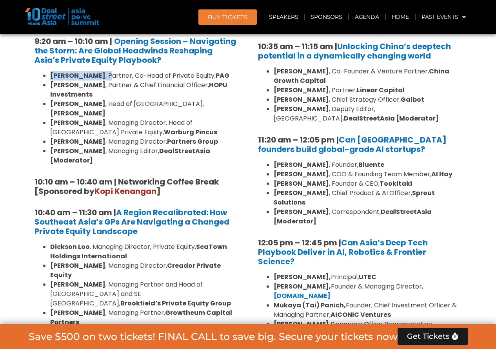
drag, startPoint x: 51, startPoint y: 74, endPoint x: 112, endPoint y: 76, distance: 61.2
click at [112, 76] on li "[PERSON_NAME] , Partner, Co-Head of Private Equity, PAG" at bounding box center [144, 75] width 188 height 9
click at [92, 76] on strong "[PERSON_NAME]" at bounding box center [77, 75] width 55 height 9
drag, startPoint x: 104, startPoint y: 76, endPoint x: 38, endPoint y: 76, distance: 66.3
click at [38, 76] on ul "[PERSON_NAME] , Partner, Co-Head of Private Equity, [PERSON_NAME] , Partner & C…" at bounding box center [137, 118] width 204 height 94
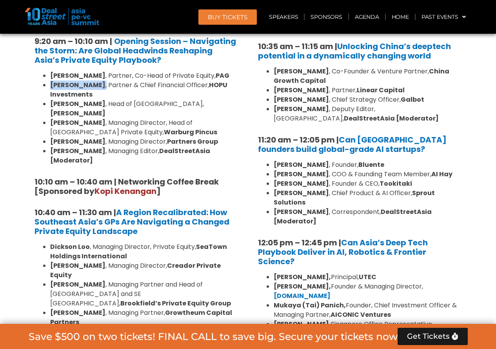
drag, startPoint x: 50, startPoint y: 84, endPoint x: 95, endPoint y: 84, distance: 44.7
click at [95, 84] on li "[PERSON_NAME] , Partner & Chief Financial Officer, HOPU Investments" at bounding box center [144, 89] width 188 height 19
drag, startPoint x: 49, startPoint y: 115, endPoint x: 106, endPoint y: 114, distance: 57.7
click at [106, 114] on ul "[PERSON_NAME] , Partner, Co-Head of Private Equity, [PERSON_NAME] , Partner & C…" at bounding box center [137, 118] width 204 height 94
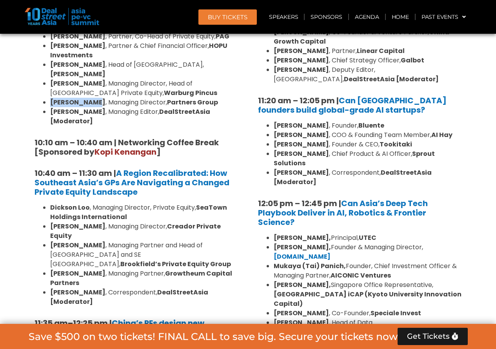
drag, startPoint x: 89, startPoint y: 93, endPoint x: 52, endPoint y: 93, distance: 36.9
click at [52, 98] on strong "[PERSON_NAME]" at bounding box center [77, 102] width 55 height 9
click at [102, 203] on strong "SeaTown Holdings International" at bounding box center [138, 212] width 177 height 18
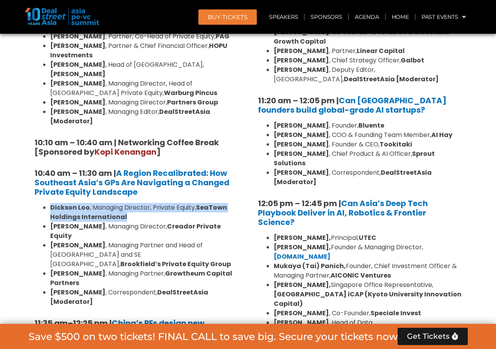
click at [102, 203] on strong "SeaTown Holdings International" at bounding box center [138, 212] width 177 height 18
click at [80, 203] on strong "SeaTown Holdings International" at bounding box center [138, 212] width 177 height 18
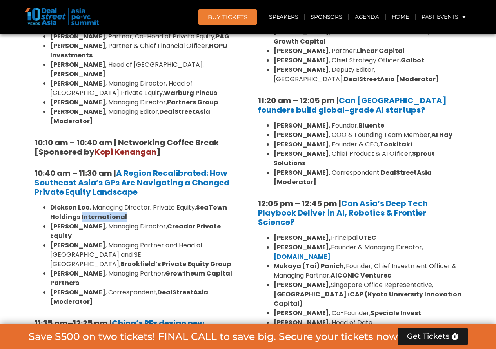
click at [80, 203] on strong "SeaTown Holdings International" at bounding box center [138, 212] width 177 height 18
click at [72, 203] on strong "Dickson Loo" at bounding box center [70, 207] width 40 height 9
click at [91, 203] on li "[PERSON_NAME] , Managing Director, Private Equity, SeaTown Holdings Internation…" at bounding box center [144, 212] width 188 height 19
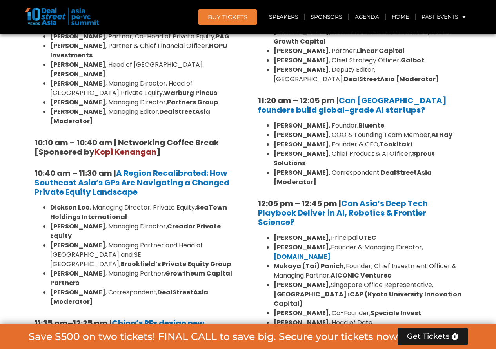
click at [72, 203] on strong "Dickson Loo" at bounding box center [70, 207] width 40 height 9
click at [105, 203] on li "[PERSON_NAME] , Managing Director, Private Equity, SeaTown Holdings Internation…" at bounding box center [144, 212] width 188 height 19
click at [105, 288] on li "[PERSON_NAME] , Correspondent, DealStreetAsia [Moderator]" at bounding box center [144, 297] width 188 height 19
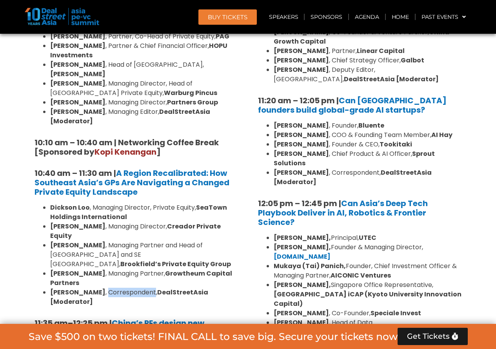
click at [105, 288] on li "[PERSON_NAME] , Correspondent, DealStreetAsia [Moderator]" at bounding box center [144, 297] width 188 height 19
click at [75, 288] on strong "[PERSON_NAME]" at bounding box center [77, 292] width 55 height 9
click at [163, 288] on strong "DealStreetAsia [Moderator]" at bounding box center [129, 297] width 158 height 18
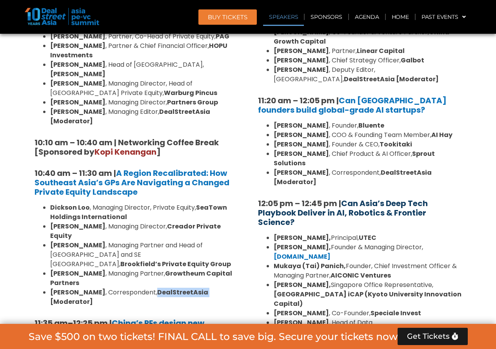
scroll to position [803, 0]
